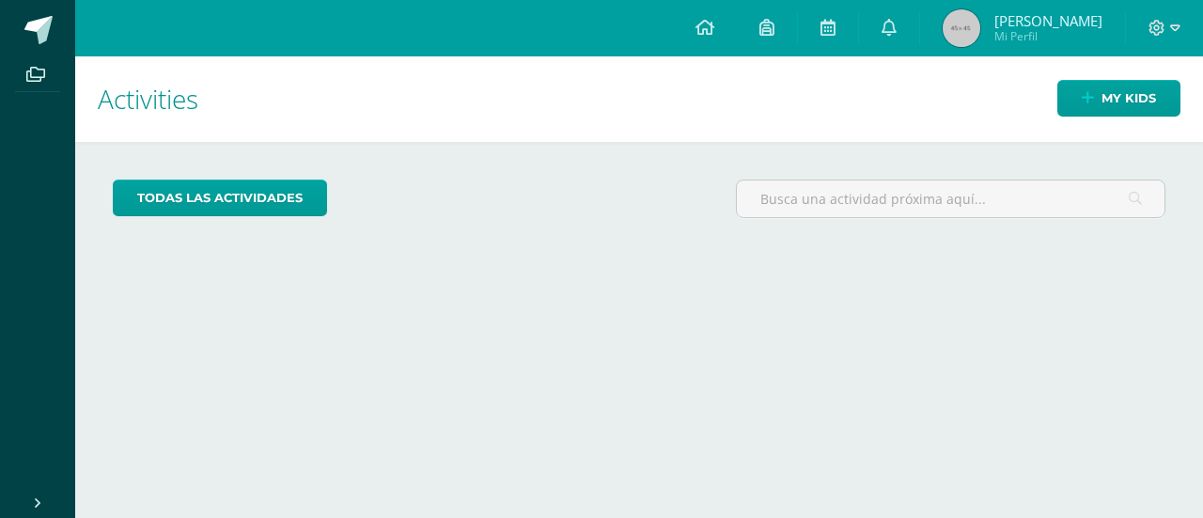
click at [1019, 24] on span "[PERSON_NAME]" at bounding box center [1049, 20] width 108 height 19
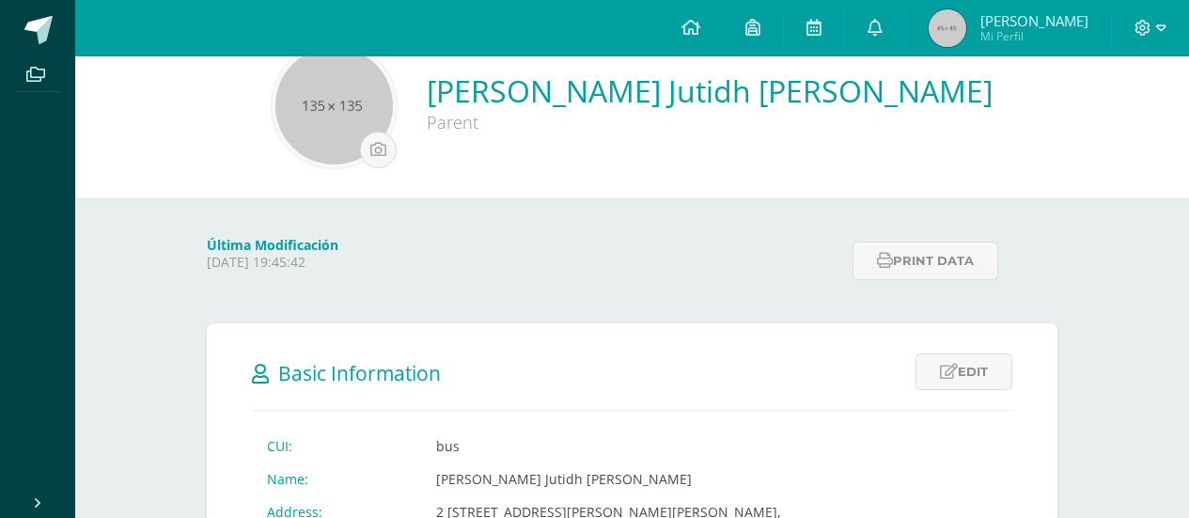
scroll to position [37, 0]
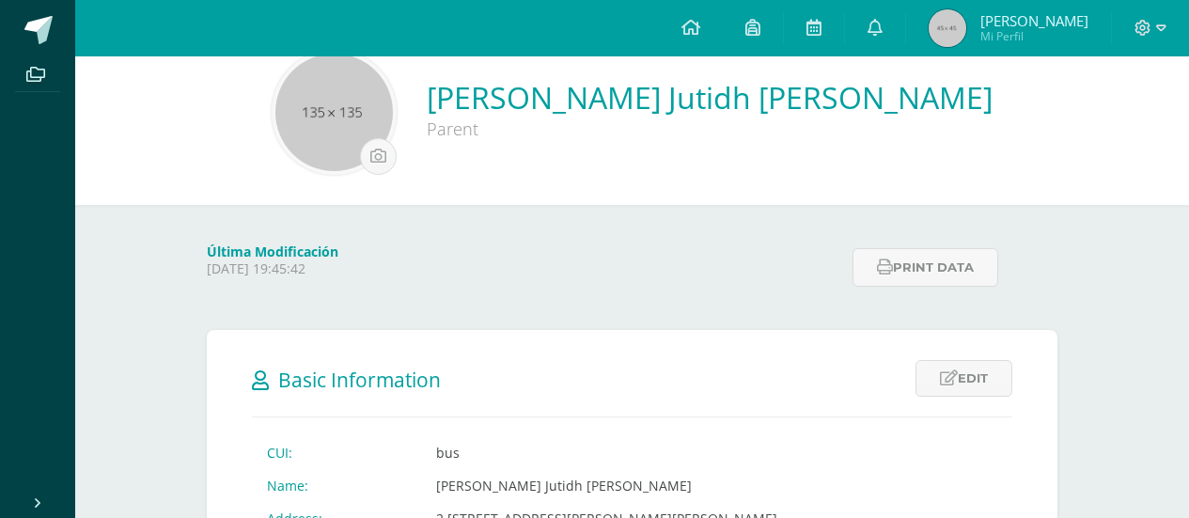
click at [314, 268] on p "Monday 26 May 2025 19:45:42" at bounding box center [524, 268] width 635 height 17
click at [783, 32] on link at bounding box center [753, 28] width 60 height 56
click at [700, 27] on icon at bounding box center [691, 27] width 19 height 17
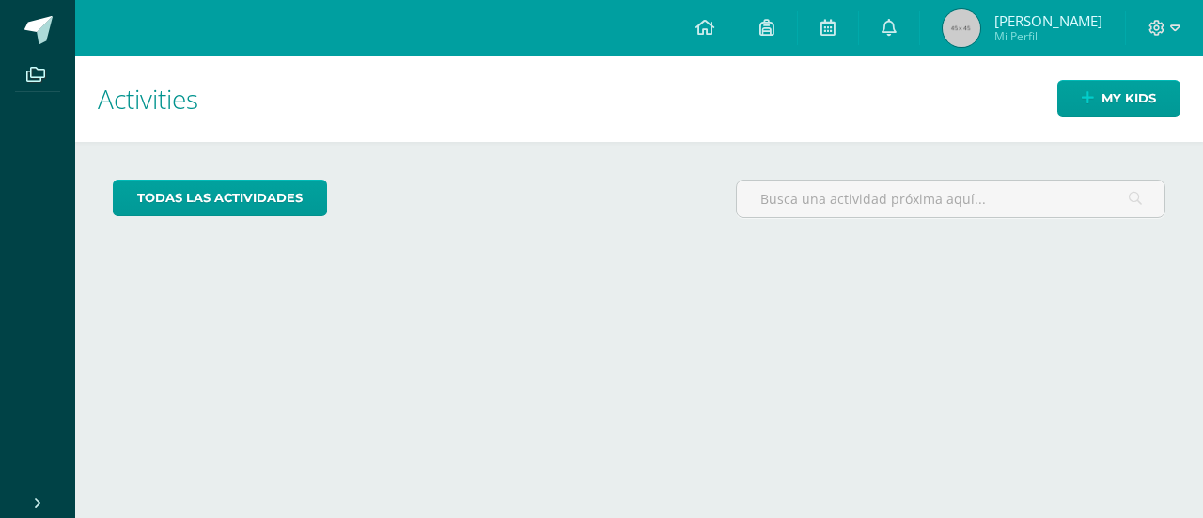
click at [208, 179] on div "todas las Actividades You don’t have any activities Check the rest of the perio…" at bounding box center [639, 206] width 1128 height 129
click at [190, 195] on link "todas las Actividades" at bounding box center [220, 198] width 214 height 37
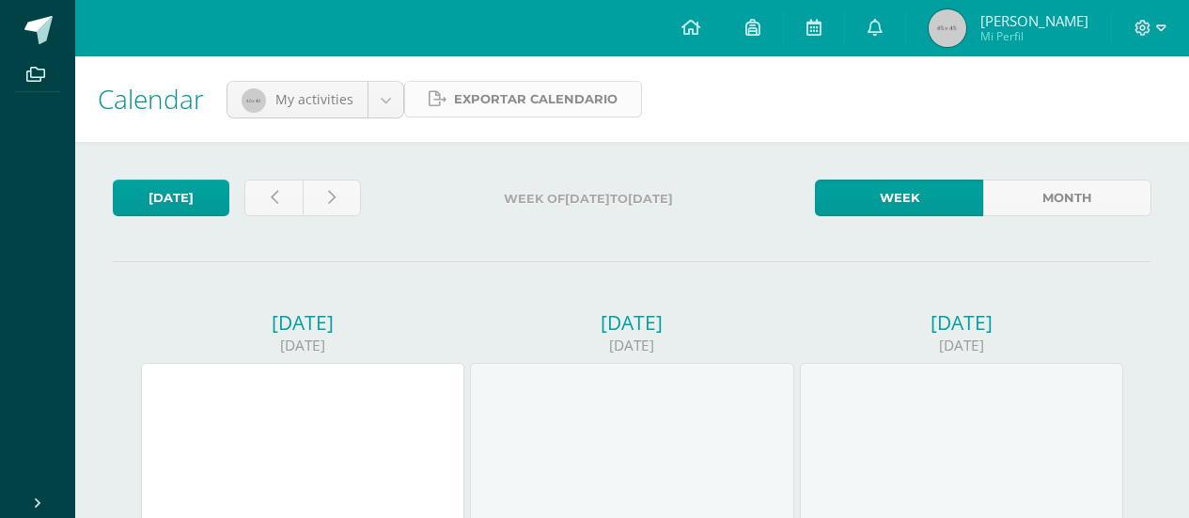
click at [527, 91] on span "Exportar calendario" at bounding box center [536, 99] width 164 height 35
click at [51, 74] on span at bounding box center [36, 73] width 42 height 25
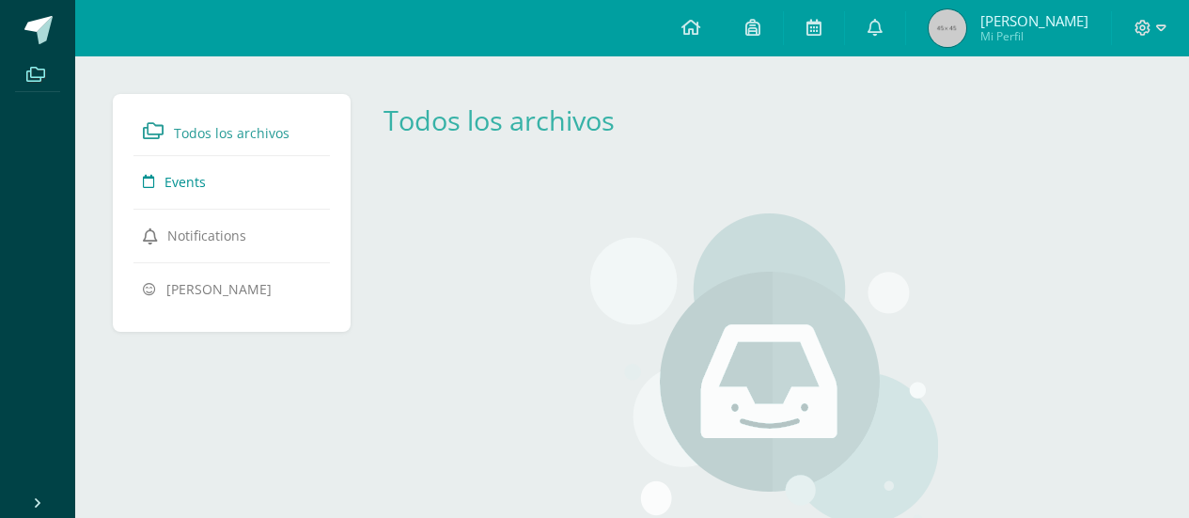
click at [213, 179] on link "Events" at bounding box center [232, 182] width 178 height 34
click at [245, 127] on span "Todos los archivos" at bounding box center [232, 133] width 116 height 18
click at [1149, 23] on icon at bounding box center [1144, 28] width 16 height 16
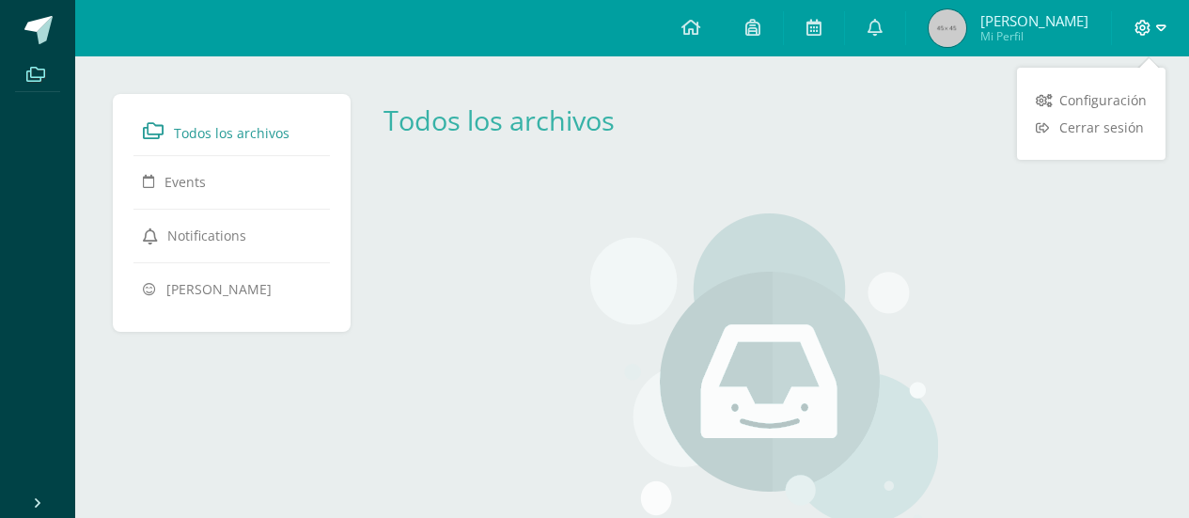
click at [1149, 23] on icon at bounding box center [1144, 28] width 16 height 16
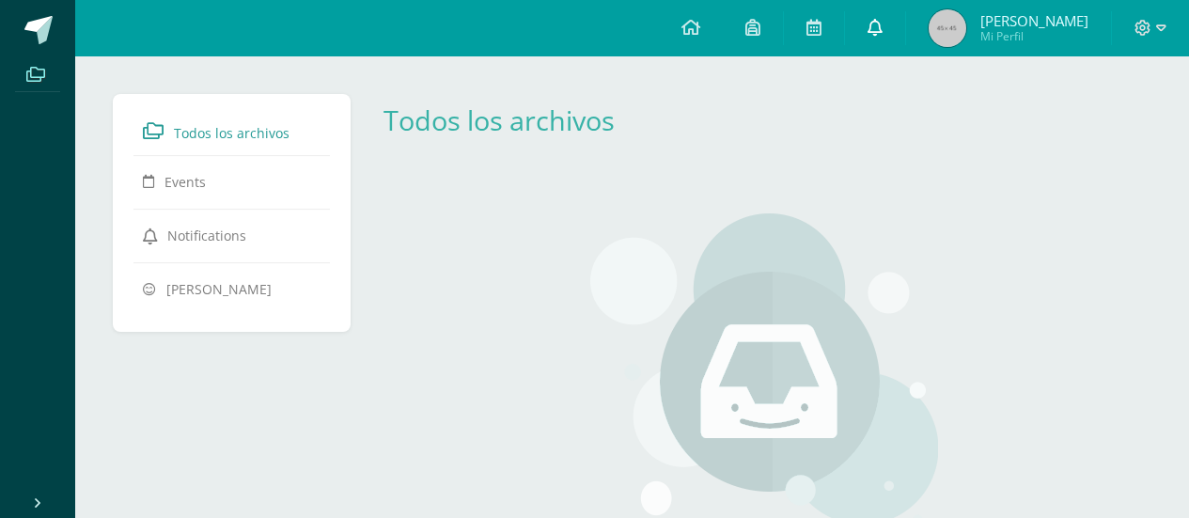
click at [905, 36] on link at bounding box center [875, 28] width 60 height 56
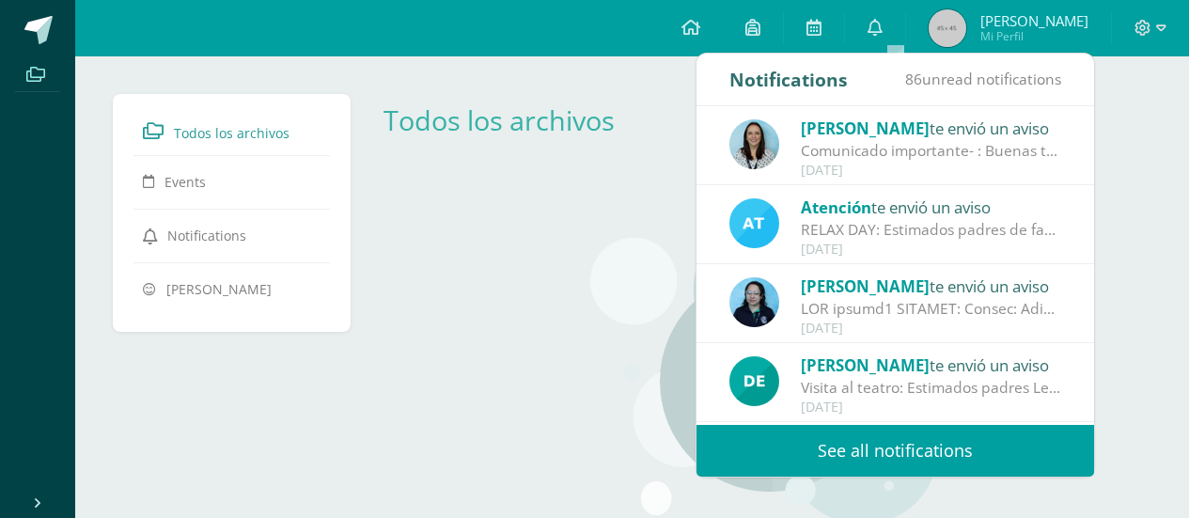
click at [764, 159] on img at bounding box center [755, 144] width 50 height 50
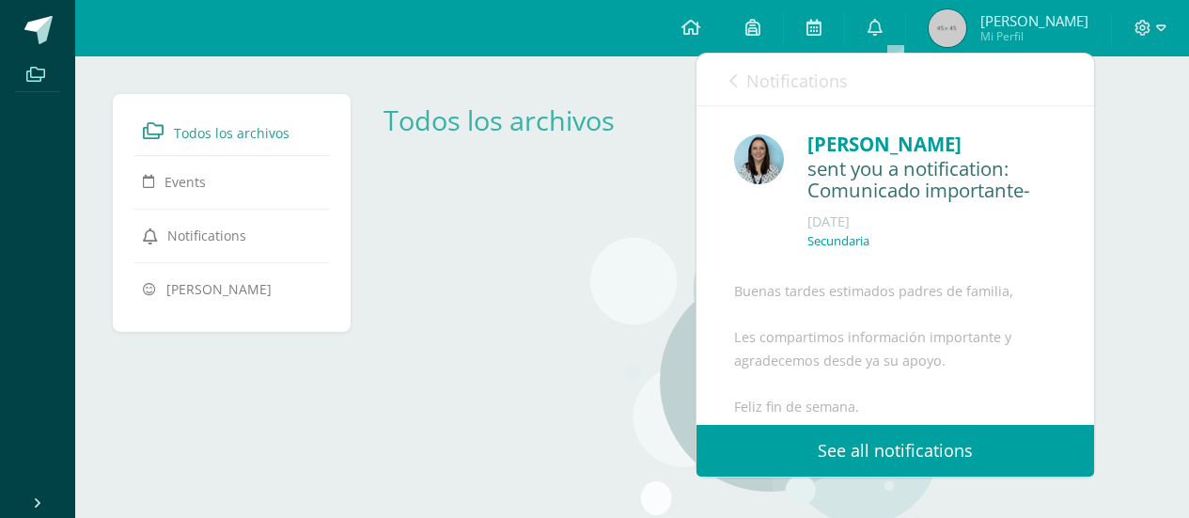
scroll to position [279, 0]
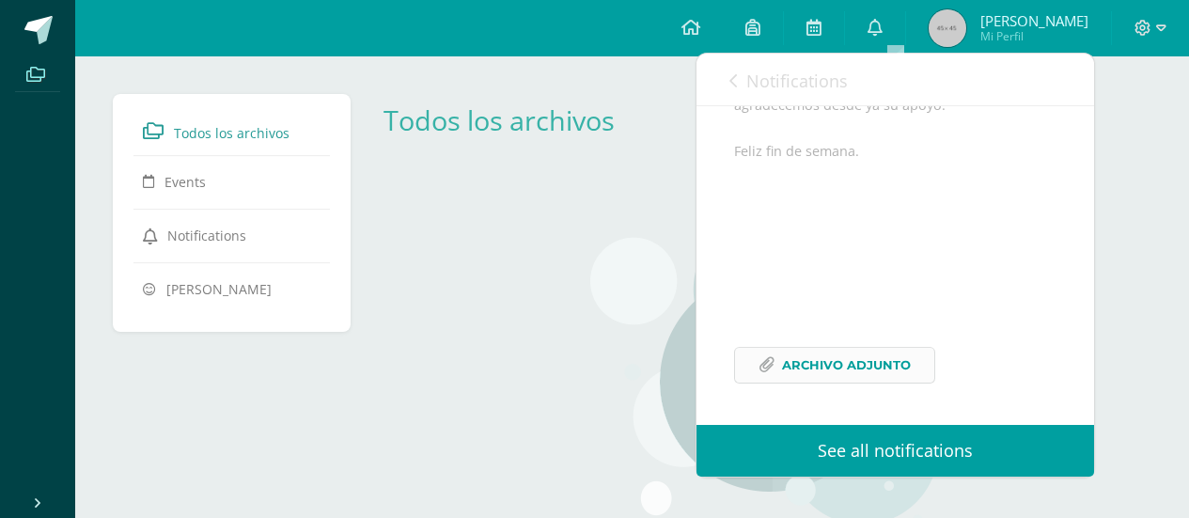
click at [917, 369] on link "Archivo Adjunto" at bounding box center [834, 365] width 201 height 37
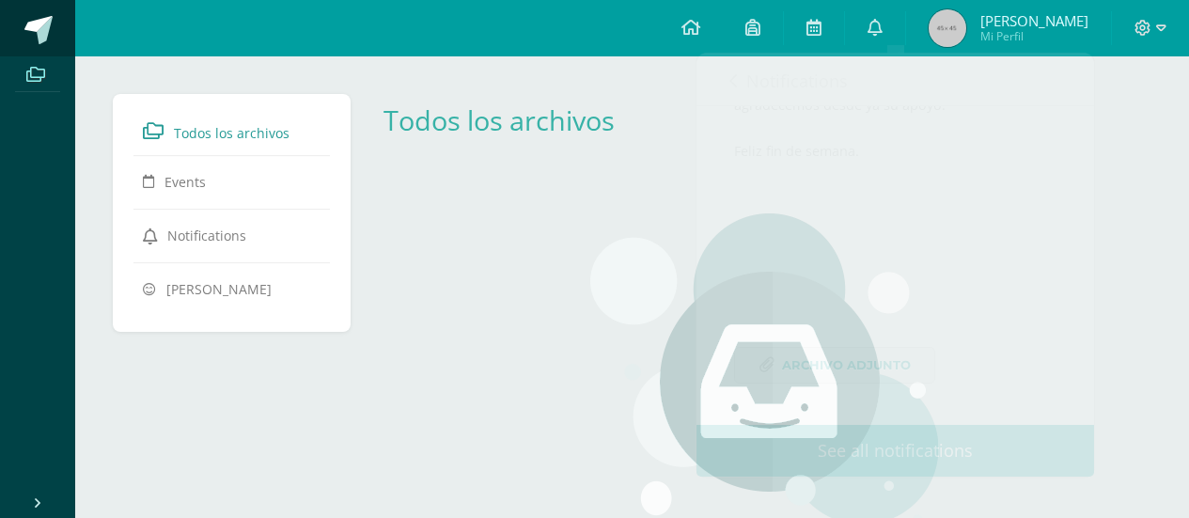
click at [39, 27] on span at bounding box center [38, 30] width 28 height 28
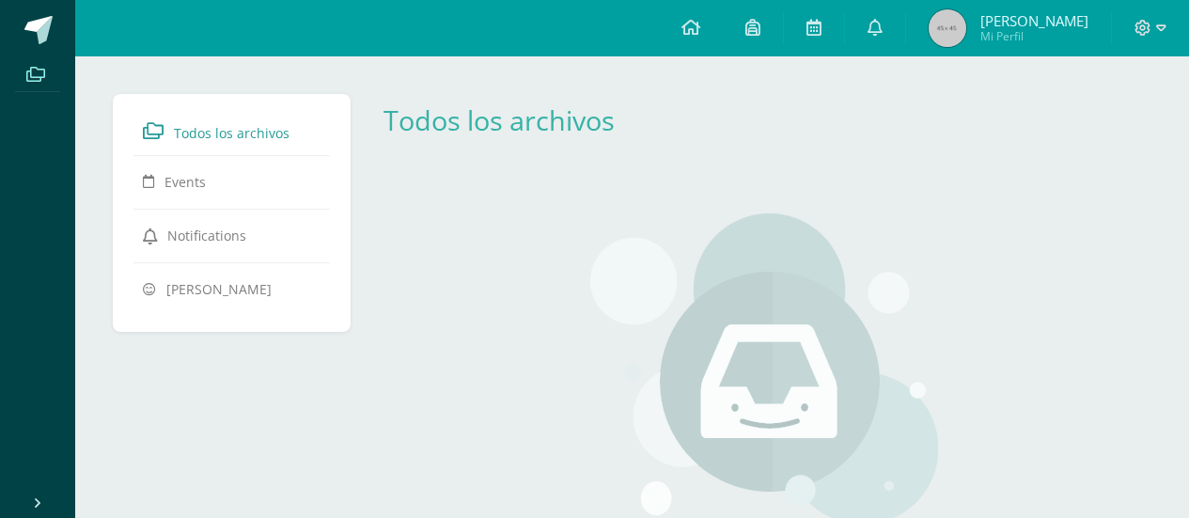
click at [1009, 10] on span "Sandra Jutidh Mi Perfil" at bounding box center [1008, 28] width 167 height 38
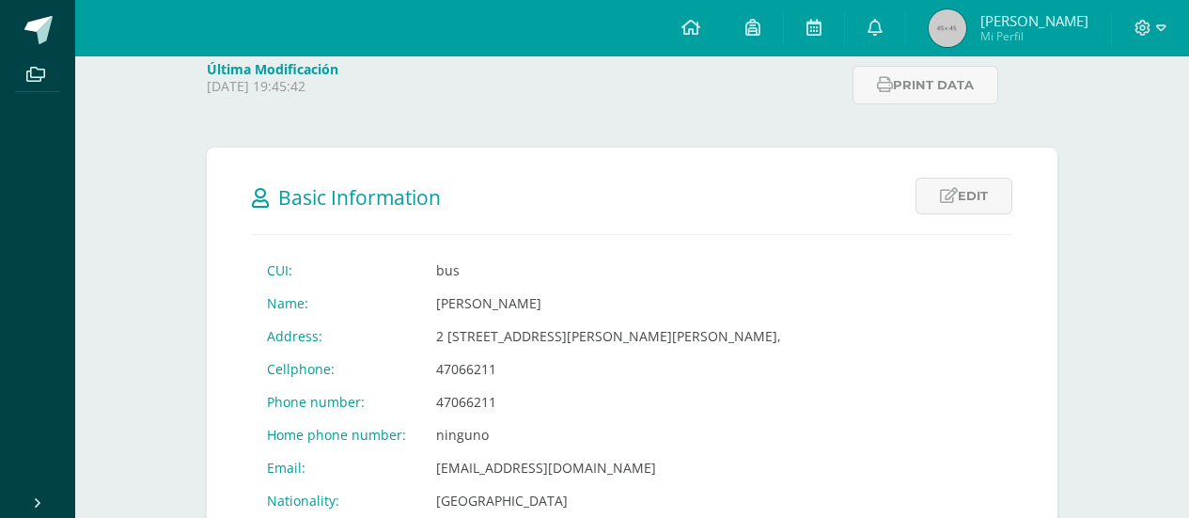
scroll to position [199, 0]
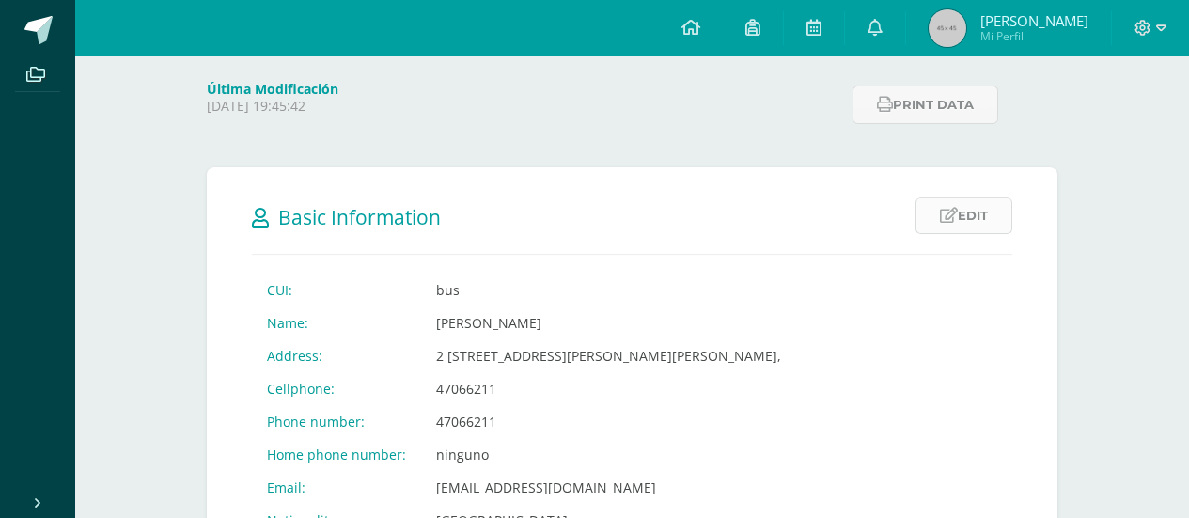
click at [934, 227] on link "Edit" at bounding box center [964, 215] width 97 height 37
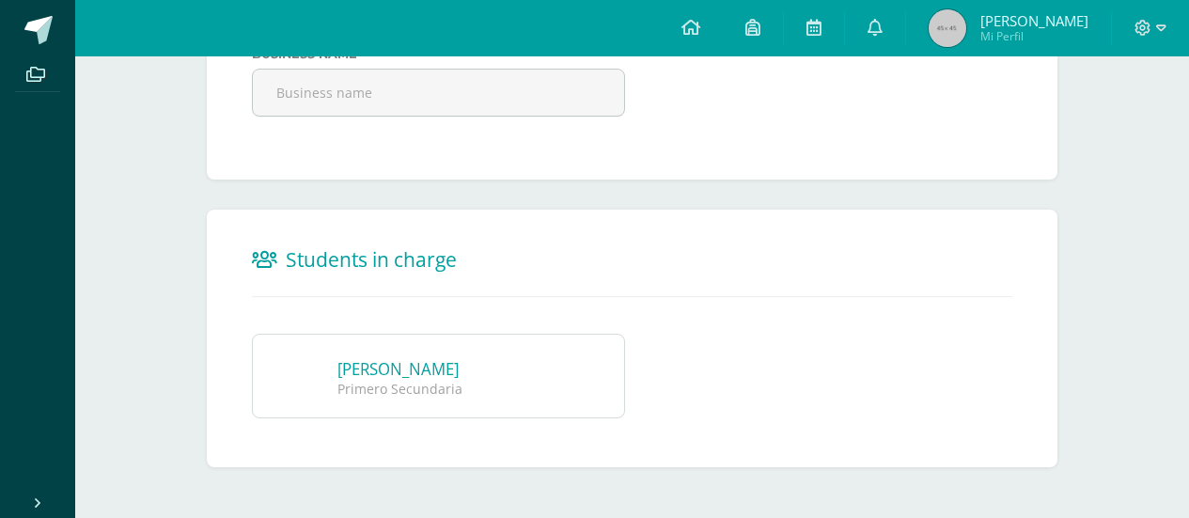
scroll to position [1712, 0]
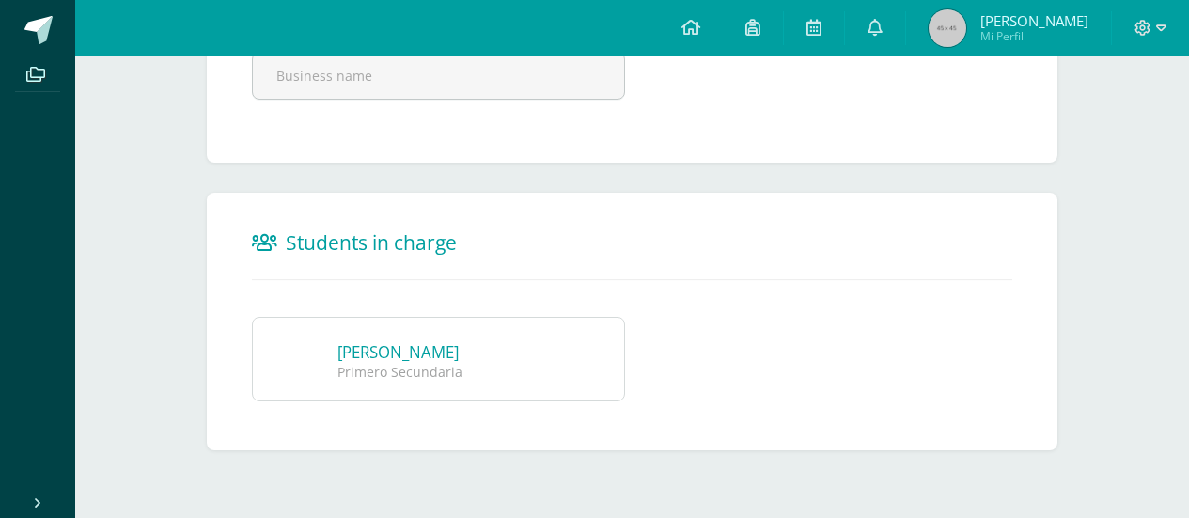
click at [432, 366] on div "Primero Secundaria" at bounding box center [465, 372] width 254 height 18
click at [418, 351] on link "[PERSON_NAME]" at bounding box center [398, 352] width 121 height 22
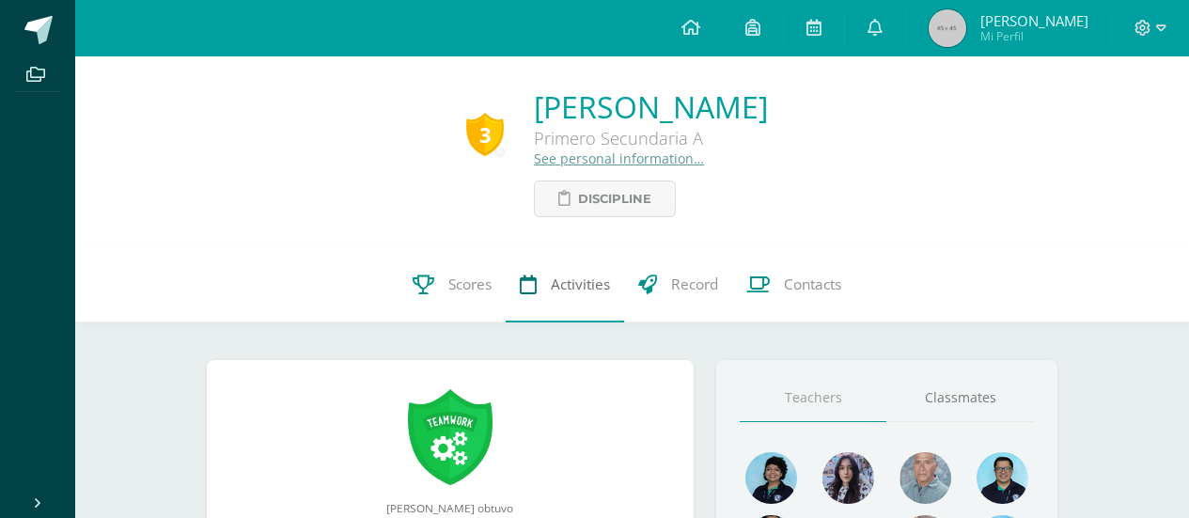
click at [522, 285] on icon at bounding box center [528, 285] width 17 height 20
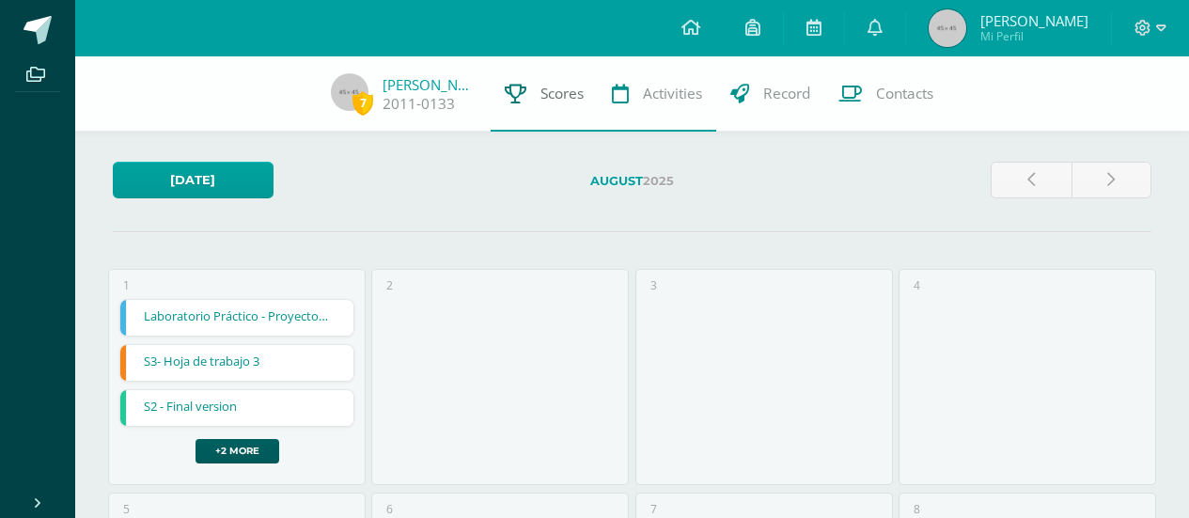
click at [542, 83] on link "Scores" at bounding box center [544, 93] width 107 height 75
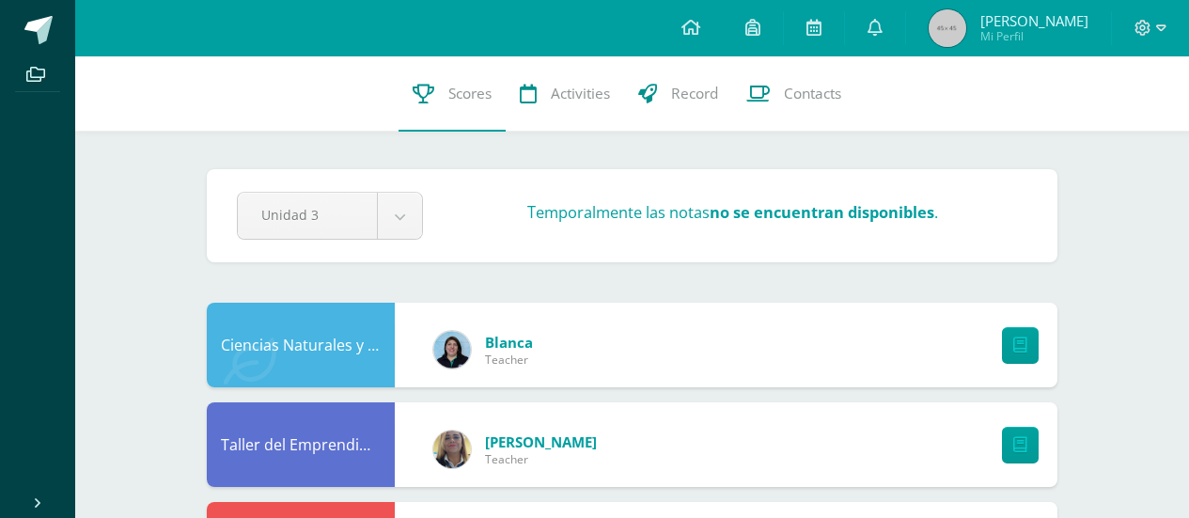
click at [836, 212] on strong "no se encuentran disponibles" at bounding box center [822, 212] width 225 height 22
click at [904, 227] on div "Temporalmente las notas no se encuentran disponibles ." at bounding box center [733, 215] width 605 height 29
